Goal: Task Accomplishment & Management: Complete application form

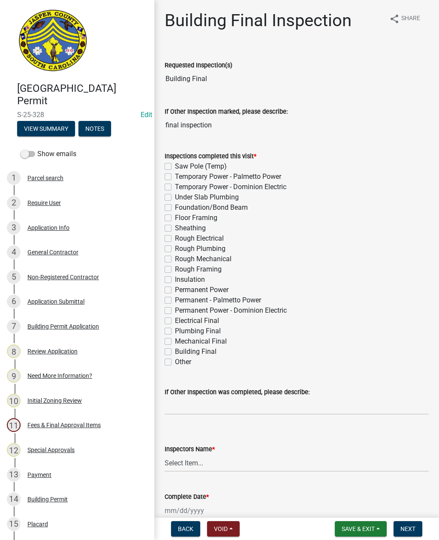
click at [175, 364] on label "Other" at bounding box center [183, 362] width 16 height 10
click at [175, 362] on input "Other" at bounding box center [178, 360] width 6 height 6
checkbox input "true"
checkbox input "false"
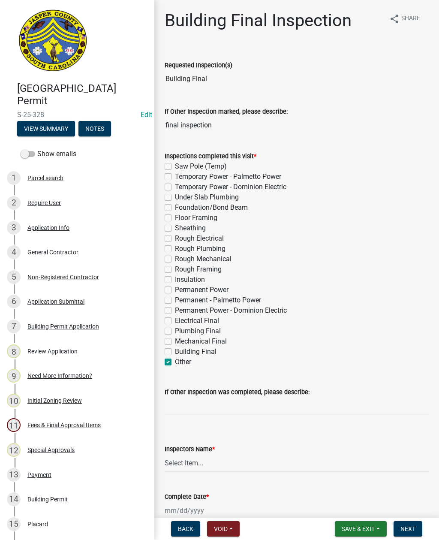
checkbox input "false"
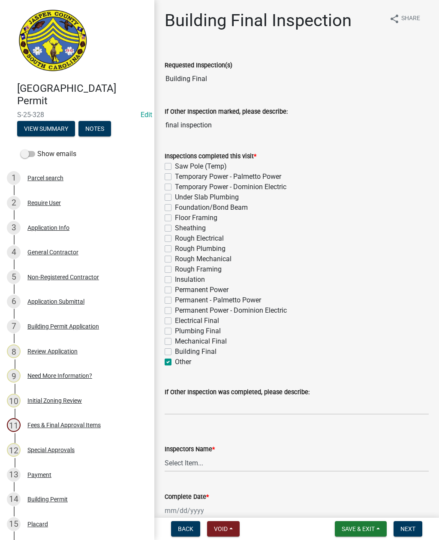
checkbox input "false"
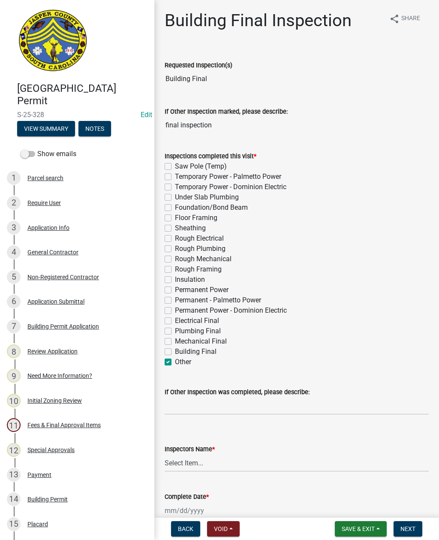
checkbox input "false"
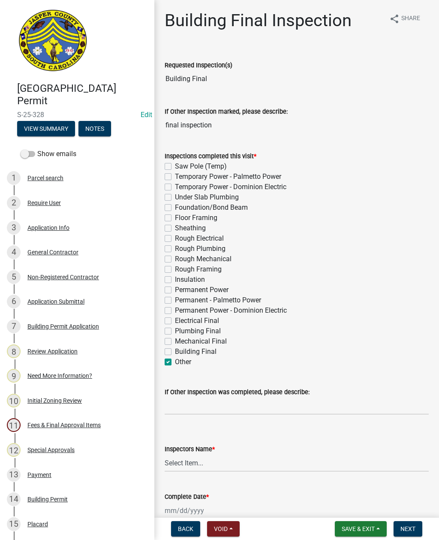
checkbox input "false"
checkbox input "true"
click at [190, 408] on input "If Other Inspection was completed, please describe:" at bounding box center [297, 406] width 264 height 18
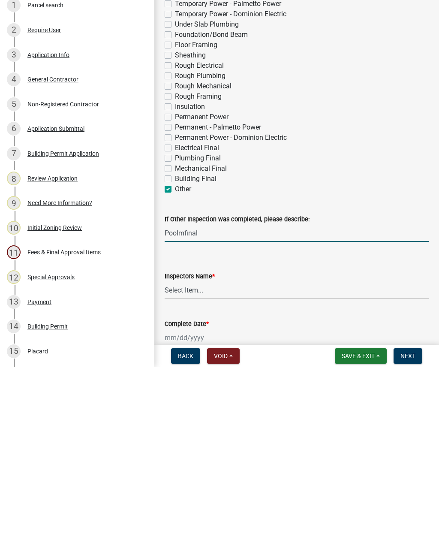
type input "Poolmfinal"
click at [221, 454] on select "Select Item... [EMAIL_ADDRESS][DOMAIN_NAME] ([PERSON_NAME] ) rcampbell ([PERSON…" at bounding box center [297, 463] width 264 height 18
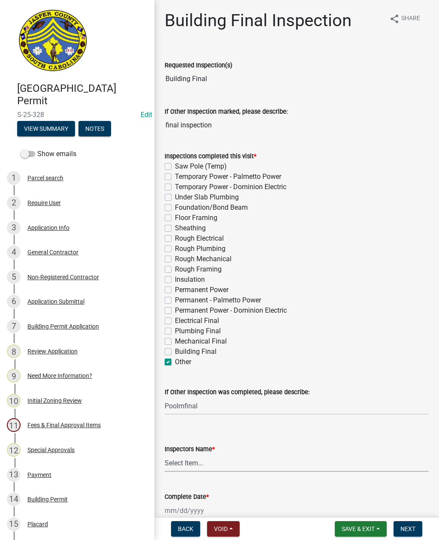
select select "2d9ba1e5-2fdd-4b15-98d0-073dcbeb5880"
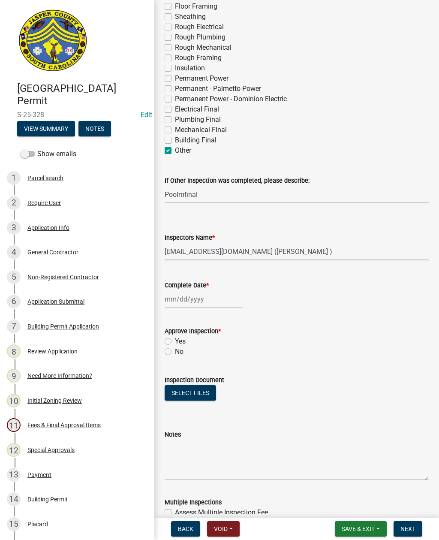
scroll to position [214, 0]
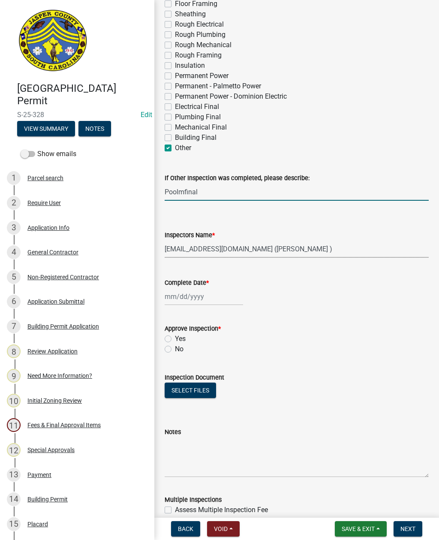
click at [182, 194] on input "Poolmfinal" at bounding box center [297, 192] width 264 height 18
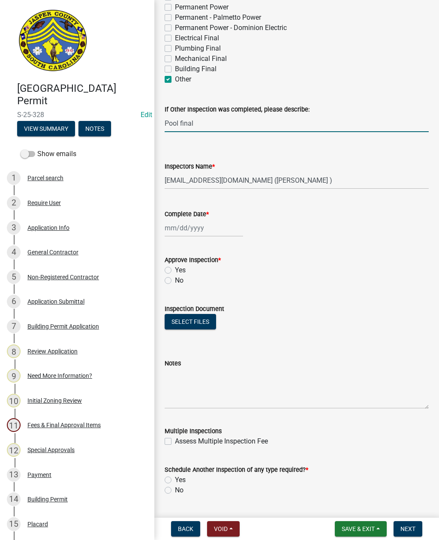
scroll to position [289, 0]
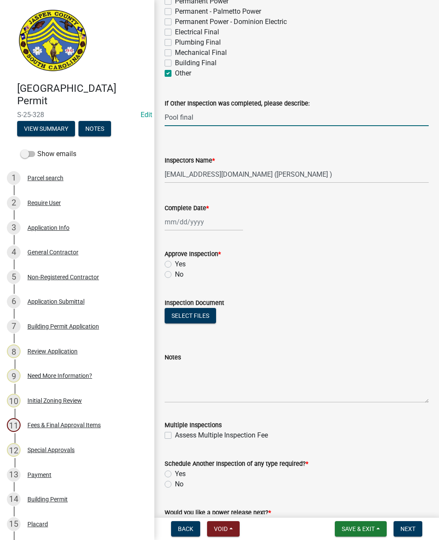
type input "Pool final"
click at [190, 226] on div at bounding box center [204, 222] width 78 height 18
select select "10"
select select "2025"
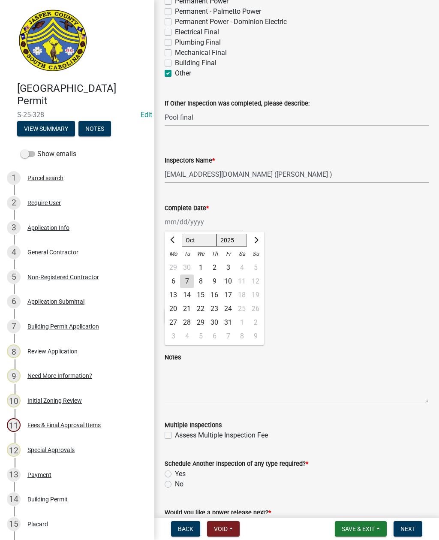
click at [184, 280] on div "7" at bounding box center [187, 282] width 14 height 14
type input "[DATE]"
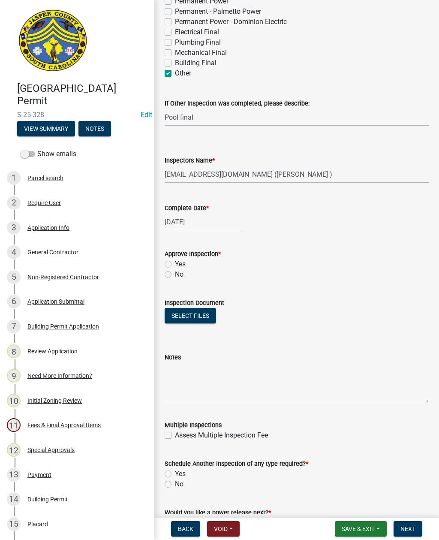
click at [175, 275] on label "No" at bounding box center [179, 274] width 9 height 10
click at [175, 275] on input "No" at bounding box center [178, 272] width 6 height 6
radio input "true"
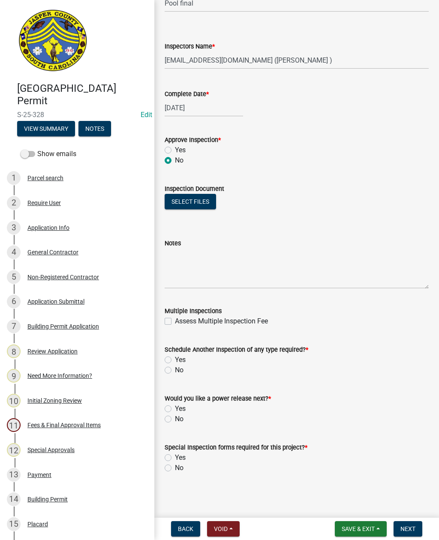
scroll to position [403, 0]
click at [220, 265] on textarea "Notes" at bounding box center [297, 268] width 264 height 40
type textarea "Ne"
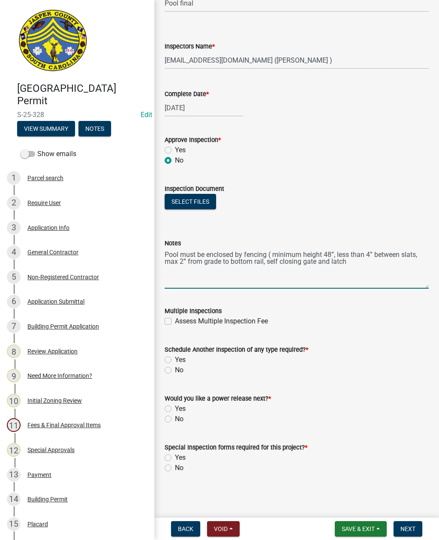
click at [265, 264] on textarea "Pool must be enclosed by fencing ( minimum height 48”, less than 4” between sla…" at bounding box center [297, 268] width 264 height 40
click at [362, 263] on textarea "Pool must be enclosed by fencing ( minimum height 48”, less than 4” between sla…" at bounding box center [297, 268] width 264 height 40
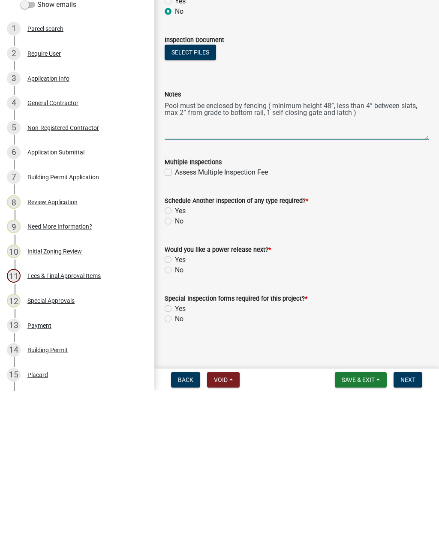
type textarea "Pool must be enclosed by fencing ( minimum height 48”, less than 4” between sla…"
click at [175, 355] on label "Yes" at bounding box center [180, 360] width 11 height 10
click at [175, 355] on input "Yes" at bounding box center [178, 358] width 6 height 6
radio input "true"
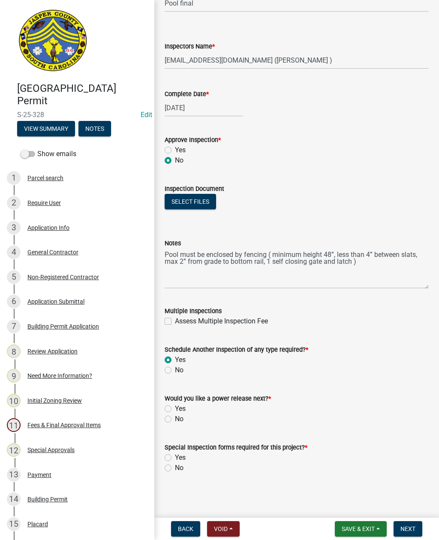
click at [163, 421] on div "Would you like a power release next? * Yes No" at bounding box center [296, 403] width 277 height 41
click at [175, 419] on label "No" at bounding box center [179, 419] width 9 height 10
click at [175, 419] on input "No" at bounding box center [178, 417] width 6 height 6
radio input "true"
click at [175, 468] on label "No" at bounding box center [179, 468] width 9 height 10
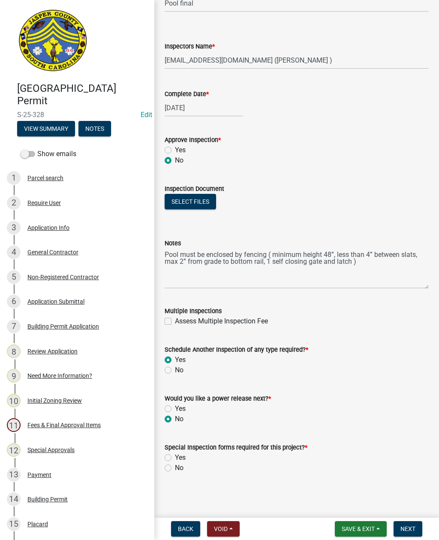
click at [175, 468] on input "No" at bounding box center [178, 466] width 6 height 6
radio input "true"
click at [413, 528] on span "Next" at bounding box center [408, 528] width 15 height 7
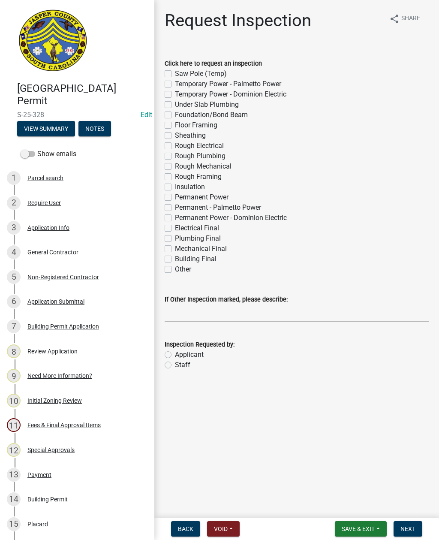
click at [367, 529] on span "Save & Exit" at bounding box center [358, 528] width 33 height 7
click at [365, 504] on button "Save & Exit" at bounding box center [352, 506] width 69 height 21
